Goal: Browse casually

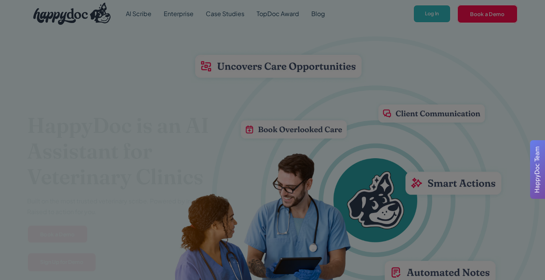
click at [429, 14] on div at bounding box center [272, 140] width 545 height 280
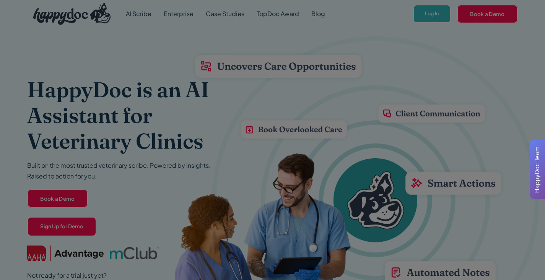
click at [430, 14] on div at bounding box center [272, 140] width 545 height 280
click at [417, 18] on div at bounding box center [272, 140] width 545 height 280
click at [424, 19] on div at bounding box center [272, 140] width 545 height 280
click at [427, 11] on div at bounding box center [272, 140] width 545 height 280
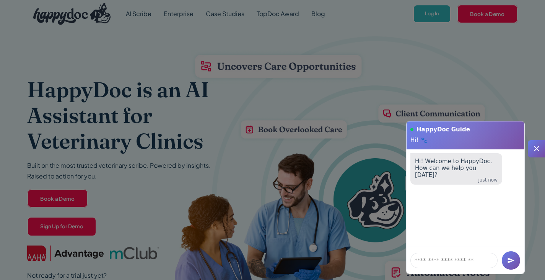
click at [432, 11] on div at bounding box center [272, 140] width 545 height 280
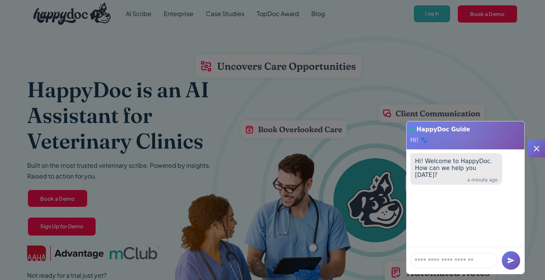
click at [479, 78] on div at bounding box center [472, 140] width 145 height 173
click at [436, 9] on div at bounding box center [272, 140] width 545 height 280
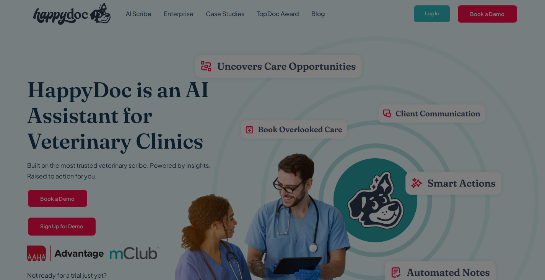
click at [114, 203] on div at bounding box center [272, 140] width 545 height 280
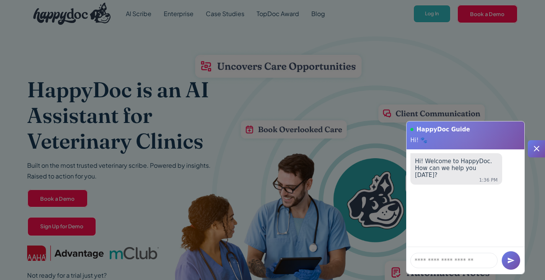
click at [532, 148] on icon at bounding box center [536, 148] width 9 height 9
